Goal: Transaction & Acquisition: Purchase product/service

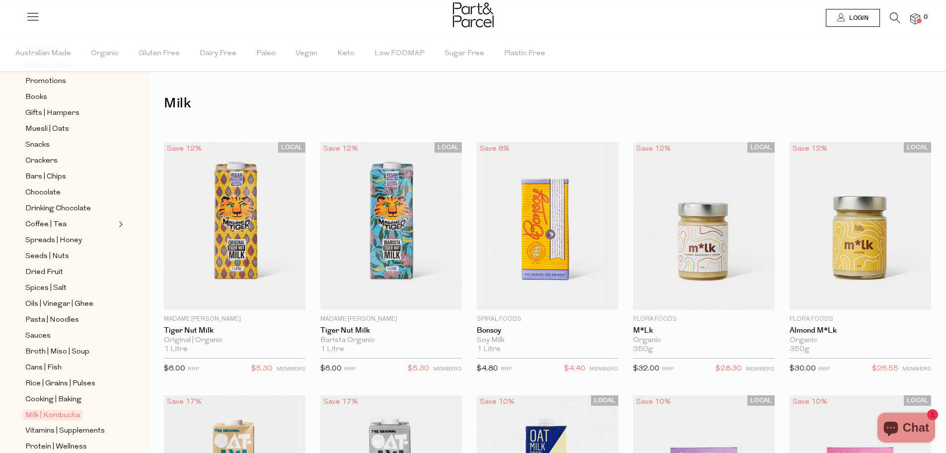
scroll to position [99, 0]
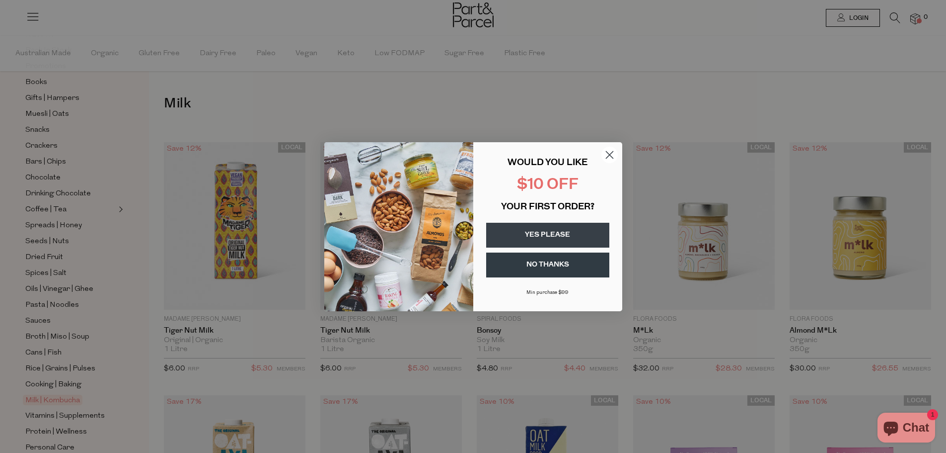
click at [610, 159] on circle "Close dialog" at bounding box center [609, 154] width 16 height 16
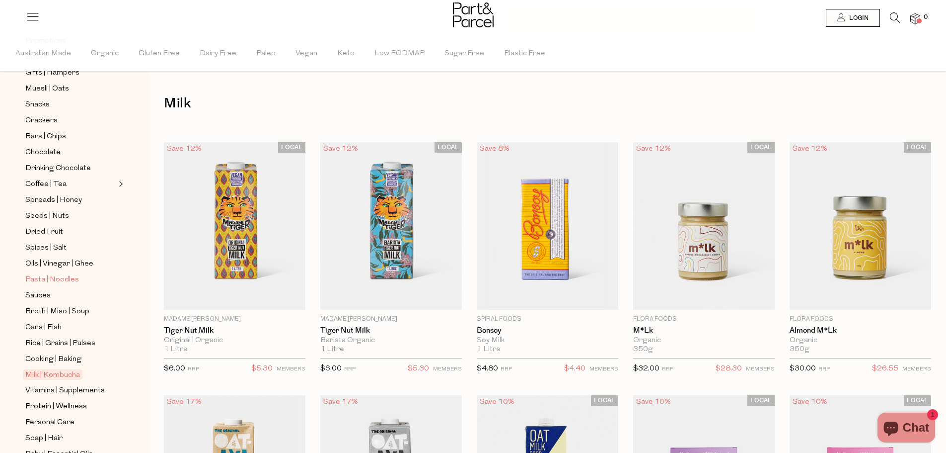
scroll to position [149, 0]
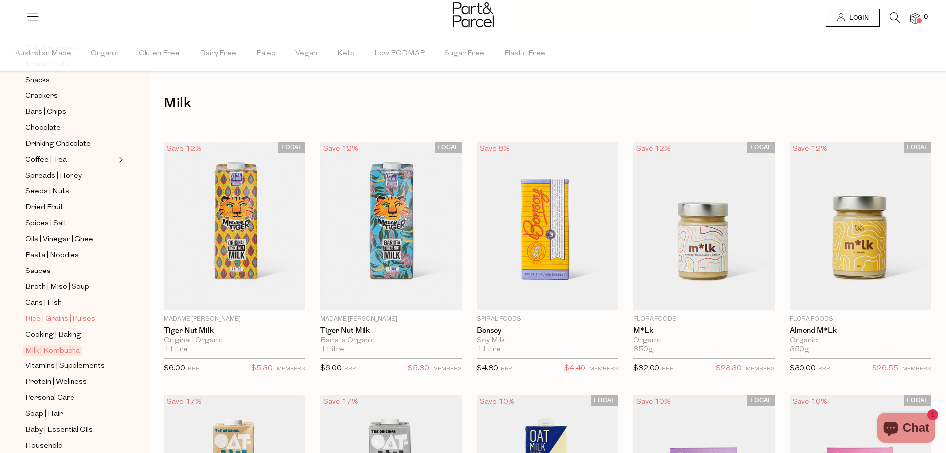
click at [73, 313] on span "Rice | Grains | Pulses" at bounding box center [60, 319] width 70 height 12
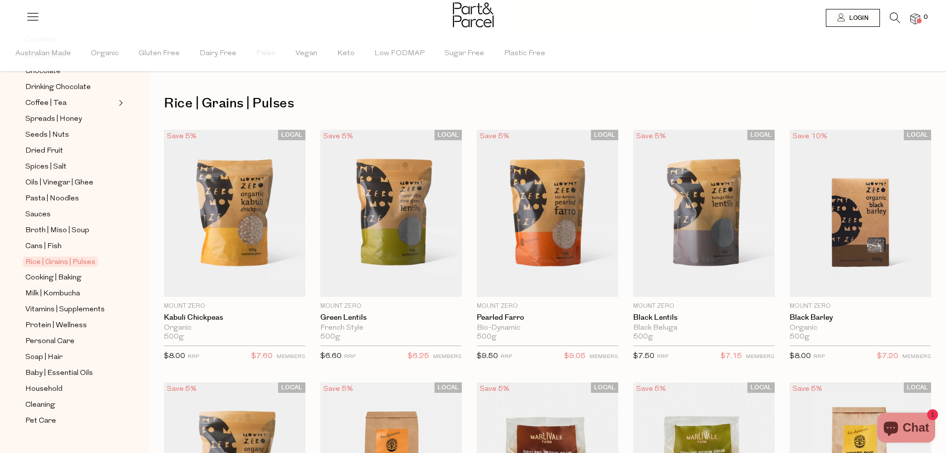
scroll to position [208, 0]
click at [63, 270] on span "Cooking | Baking" at bounding box center [53, 276] width 56 height 12
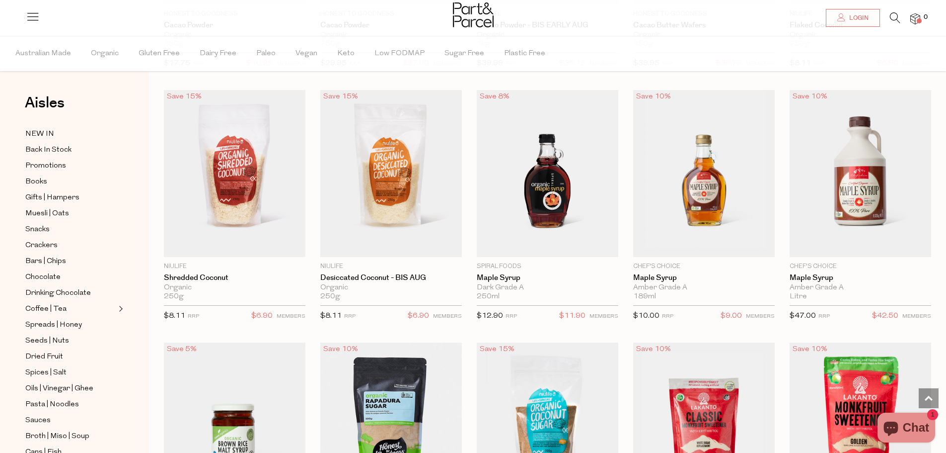
scroll to position [1739, 0]
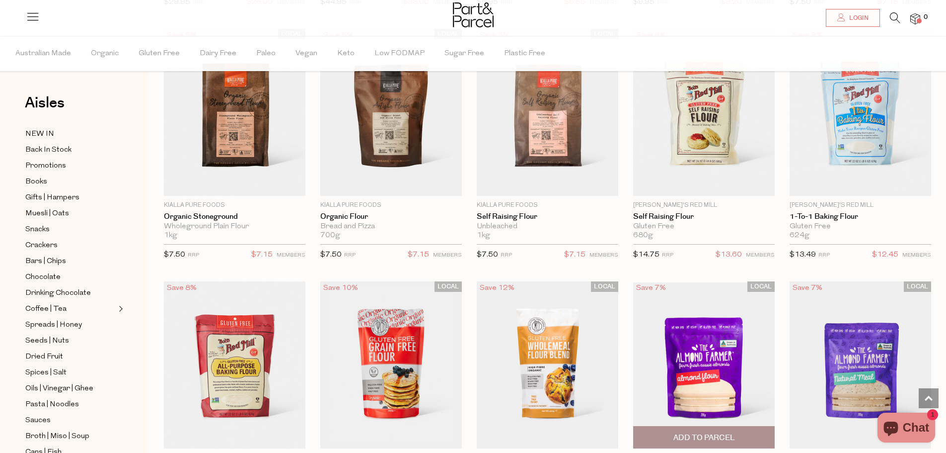
scroll to position [2186, 0]
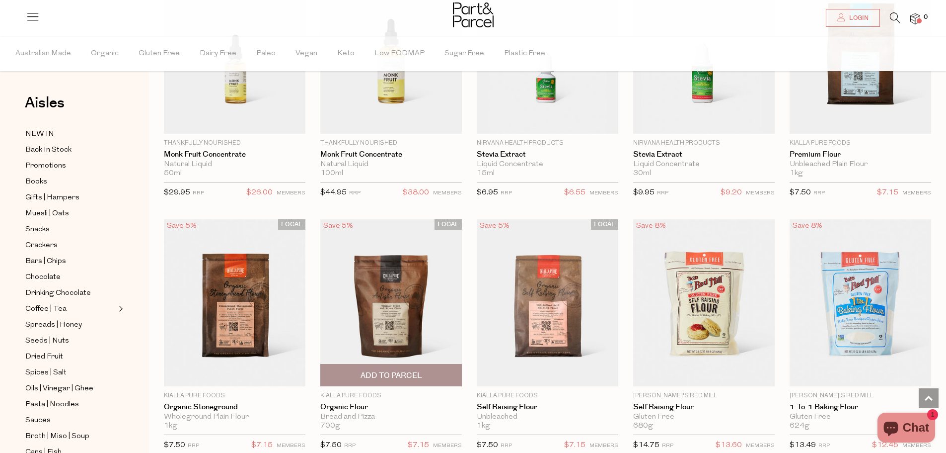
click at [410, 302] on img at bounding box center [391, 302] width 142 height 167
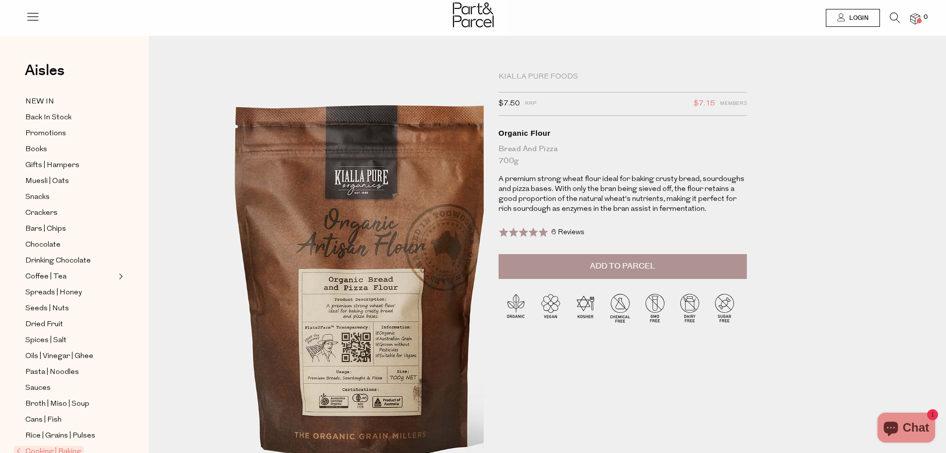
click at [280, 282] on img at bounding box center [362, 268] width 488 height 576
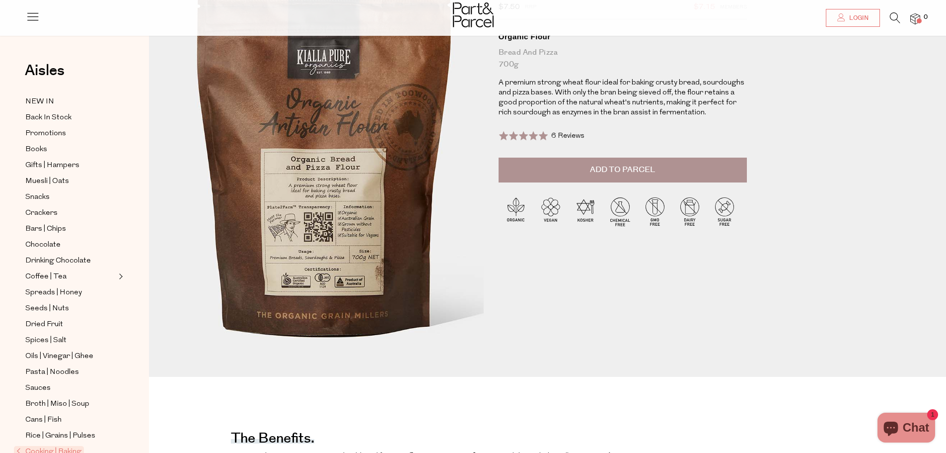
scroll to position [50, 0]
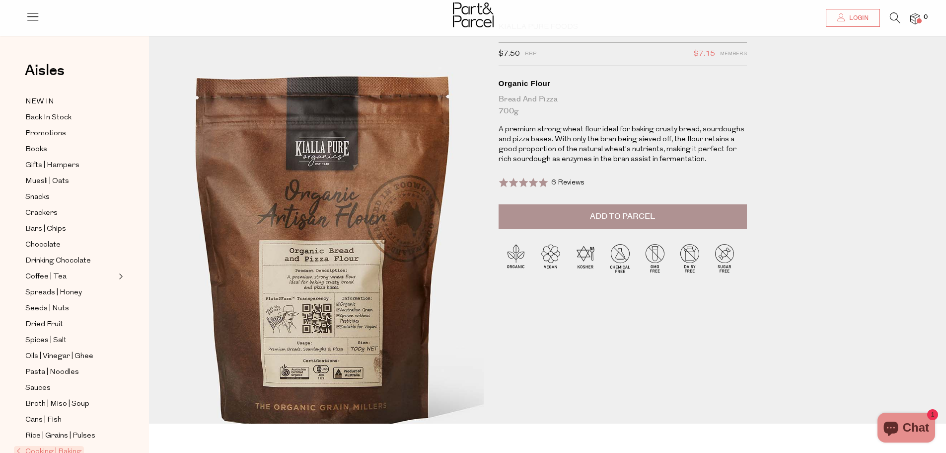
click at [345, 192] on img at bounding box center [323, 239] width 488 height 576
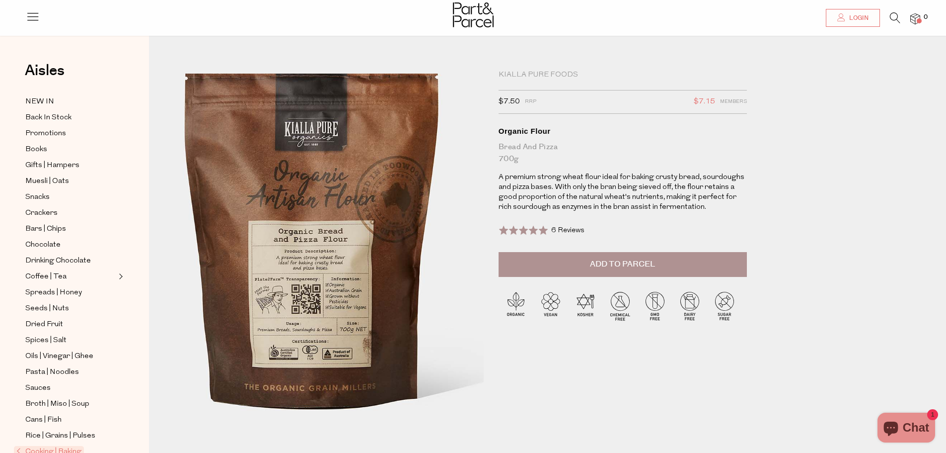
scroll to position [0, 0]
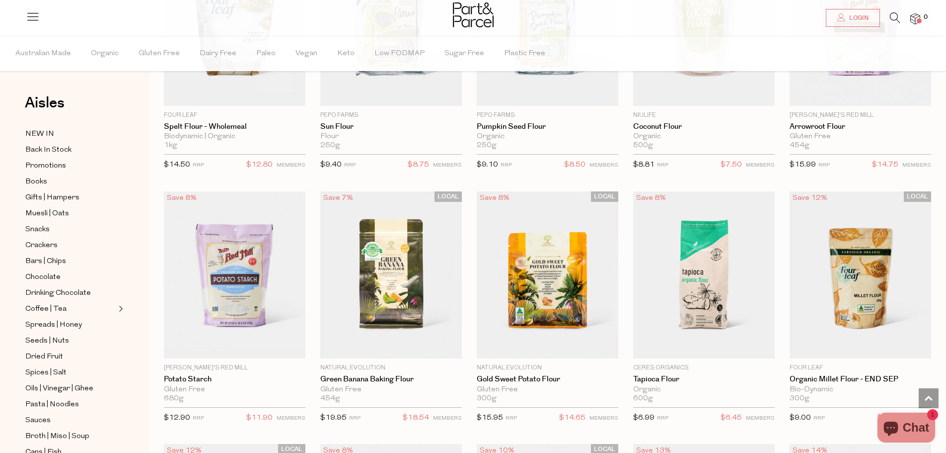
scroll to position [696, 0]
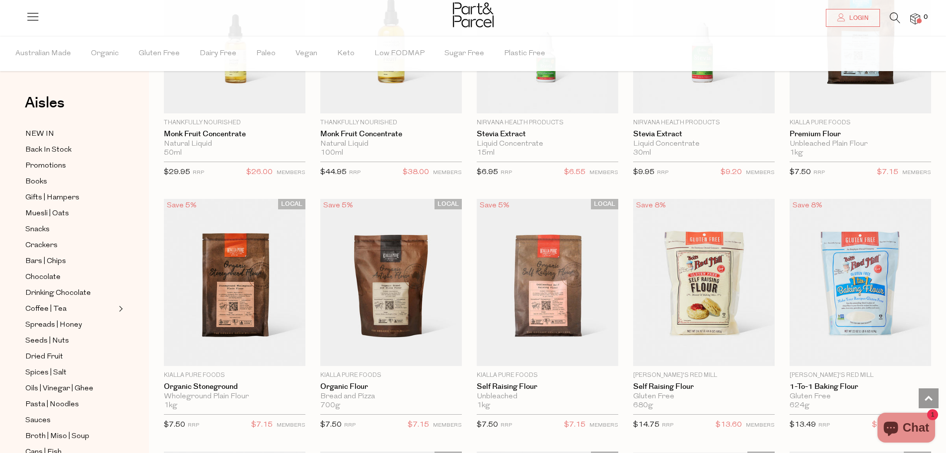
scroll to position [2205, 0]
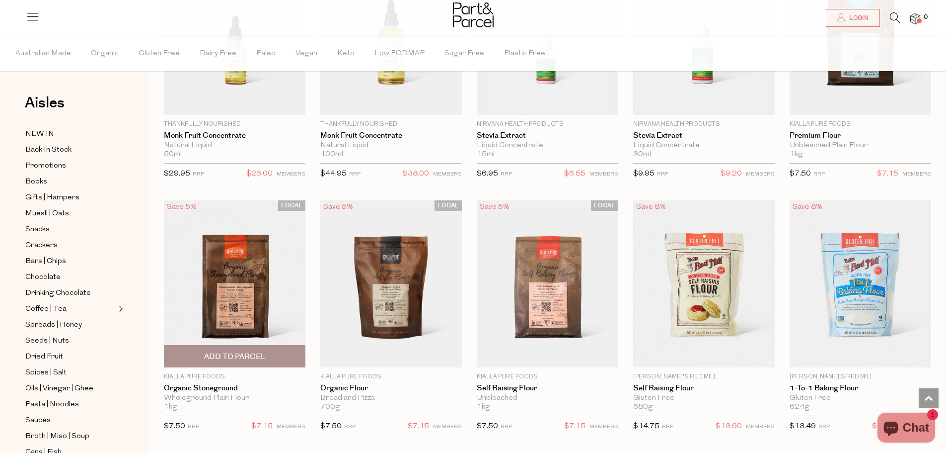
click at [257, 278] on img at bounding box center [235, 283] width 142 height 167
